Goal: Check status: Check status

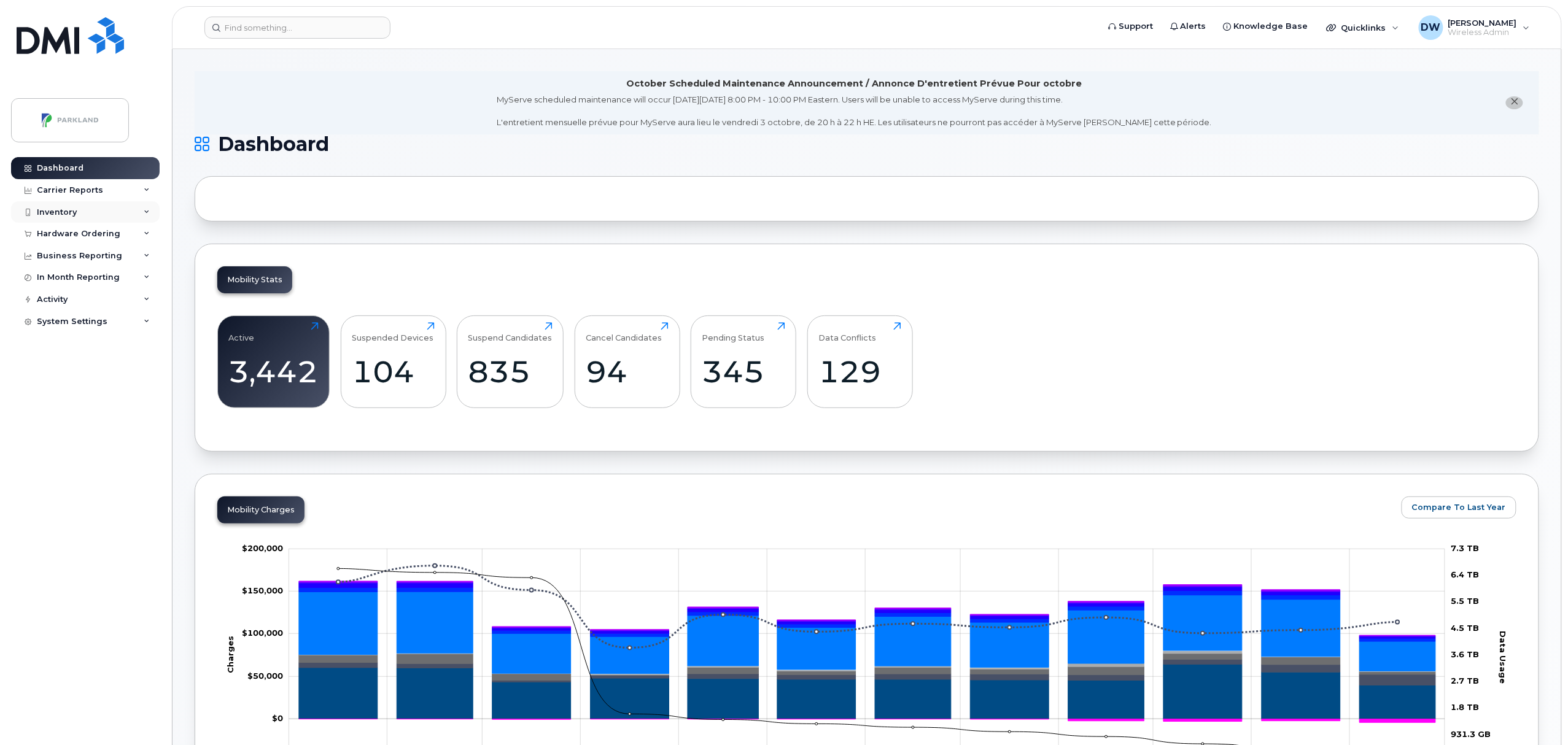
click at [64, 210] on div "Inventory" at bounding box center [57, 212] width 40 height 10
click at [74, 234] on div "Mobility Devices" at bounding box center [77, 234] width 70 height 11
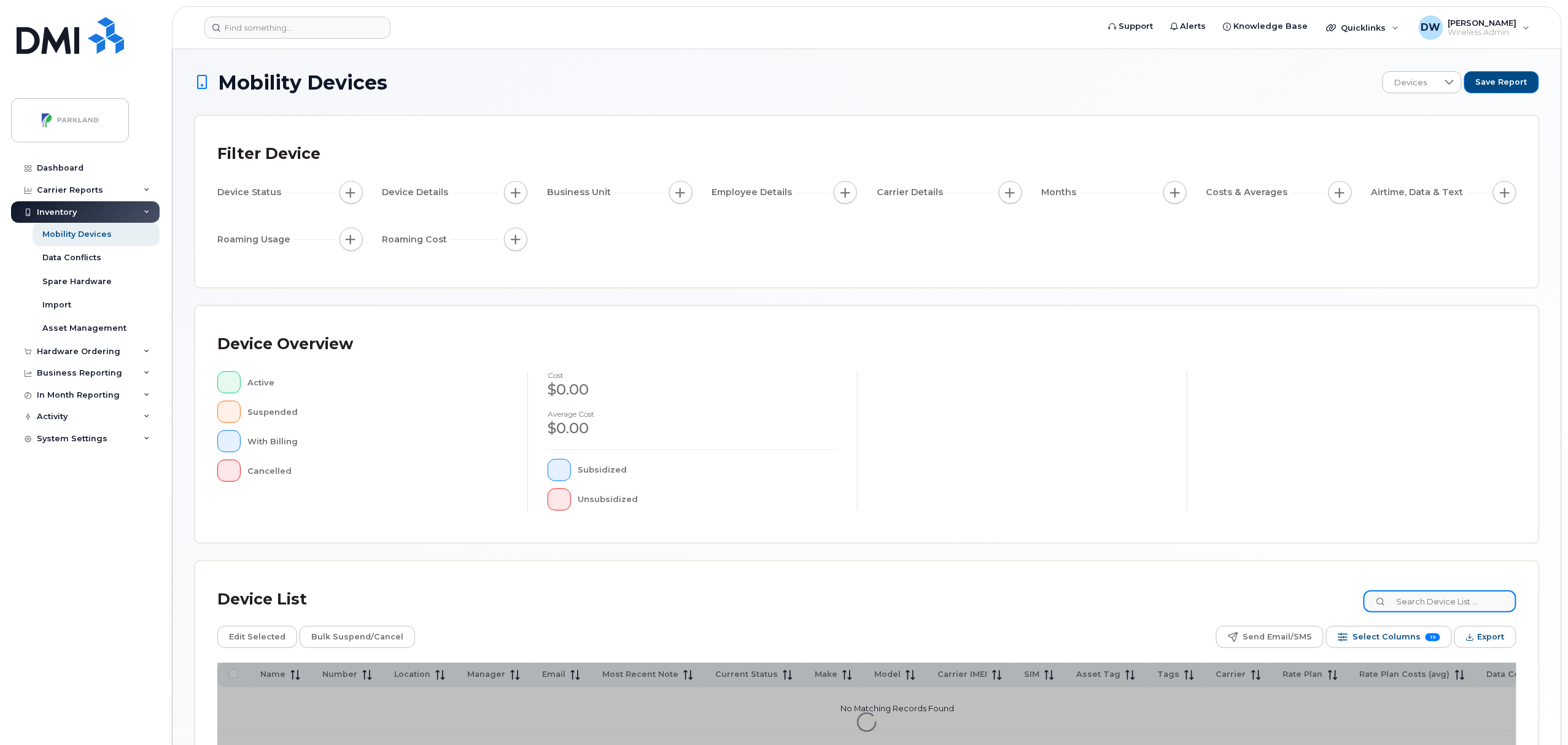
click at [1425, 605] on input at bounding box center [1440, 602] width 153 height 22
type input "4034839637"
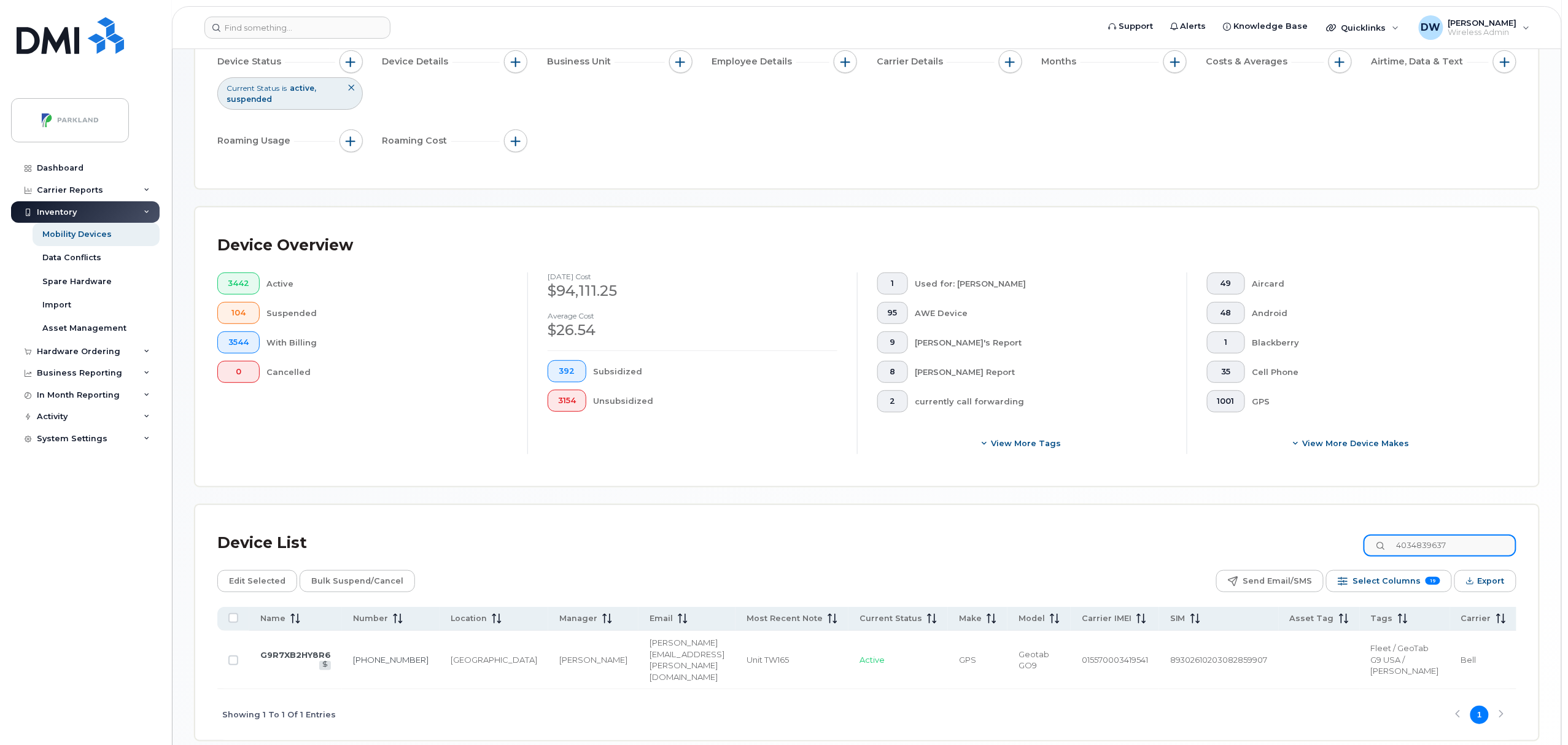
scroll to position [131, 0]
click at [370, 664] on link "[PHONE_NUMBER]" at bounding box center [391, 659] width 76 height 10
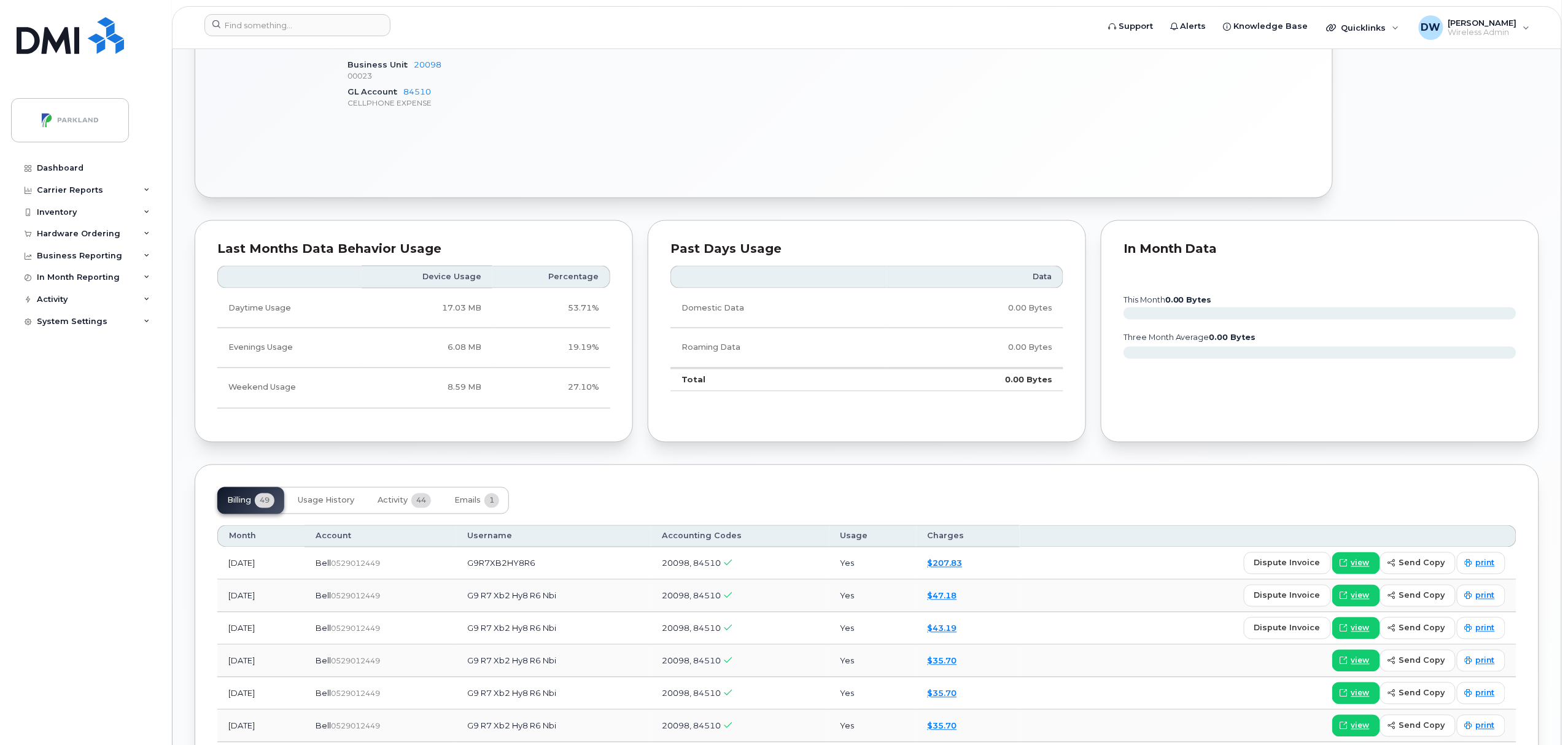
scroll to position [966, 0]
